Goal: Navigation & Orientation: Find specific page/section

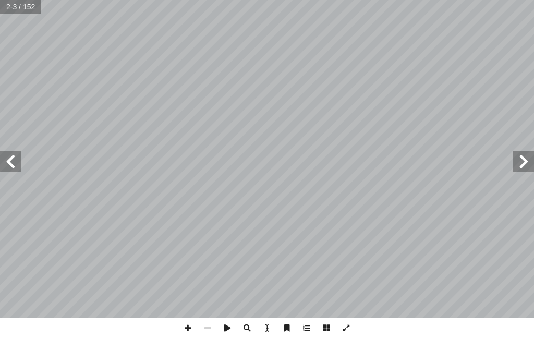
click at [23, 9] on input "text" at bounding box center [21, 7] width 42 height 14
type input "**"
